Goal: Task Accomplishment & Management: Use online tool/utility

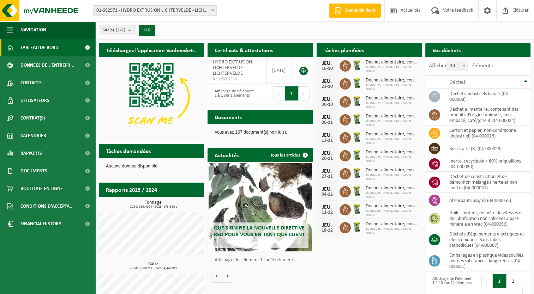
click at [62, 133] on link "Calendrier" at bounding box center [47, 136] width 95 height 18
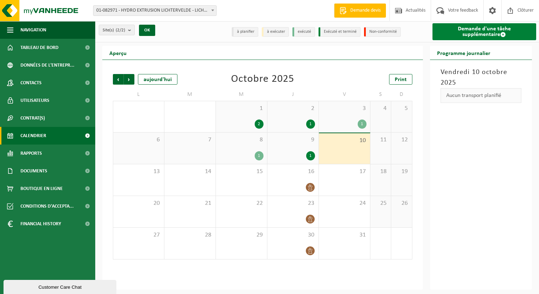
click at [466, 31] on link "Demande d'une tâche supplémentaire" at bounding box center [484, 31] width 104 height 17
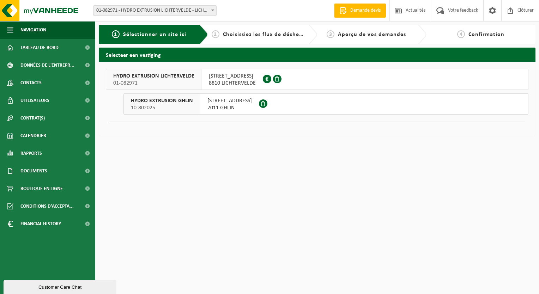
click at [316, 102] on button "HYDRO EXTRUSION GHLIN 10-802025 RUE DES AYETTES 12 7011 GHLIN" at bounding box center [325, 103] width 405 height 21
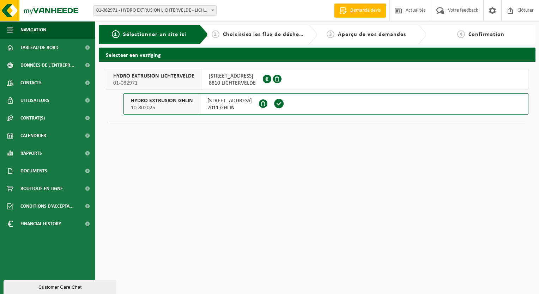
click at [315, 106] on button "HYDRO EXTRUSION GHLIN 10-802025 RUE DES AYETTES 12 7011 GHLIN" at bounding box center [325, 103] width 405 height 21
click at [313, 107] on button "HYDRO EXTRUSION GHLIN 10-802025 RUE DES AYETTES 12 7011 GHLIN" at bounding box center [325, 103] width 405 height 21
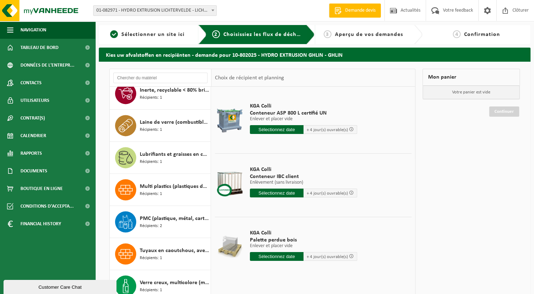
scroll to position [1005, 0]
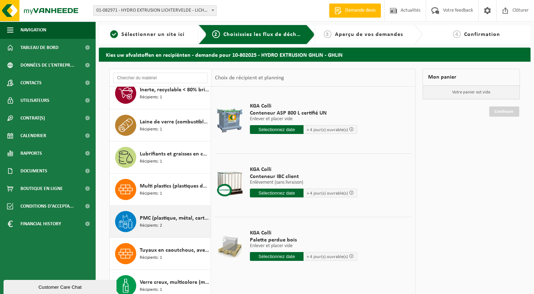
click at [156, 225] on span "Récipients: 2" at bounding box center [151, 226] width 22 height 7
